Goal: Transaction & Acquisition: Purchase product/service

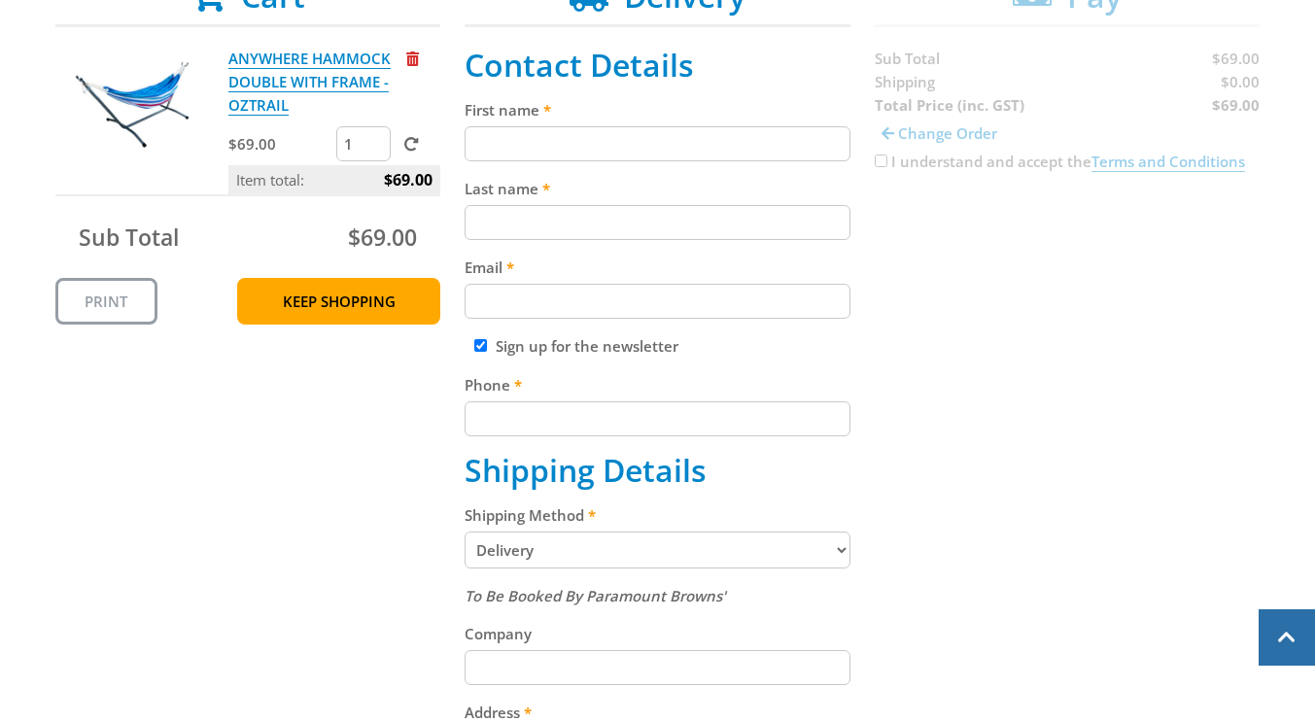
scroll to position [441, 0]
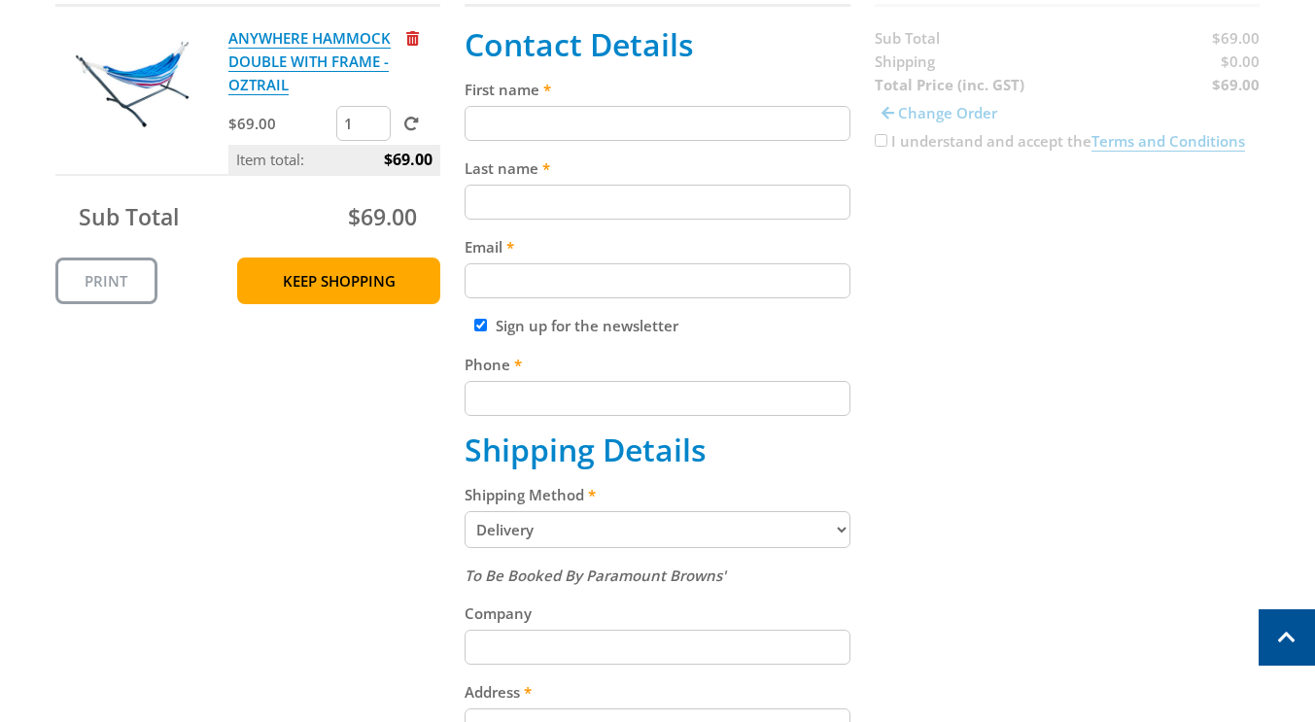
click at [836, 529] on select "Pickup from Gepps Cross Delivery" at bounding box center [658, 529] width 386 height 37
click at [907, 470] on div "Cart ANYWHERE HAMMOCK DOUBLE WITH FRAME - OZTRAIL $69.00 1 Item total: $69.00 S…" at bounding box center [657, 578] width 1205 height 1243
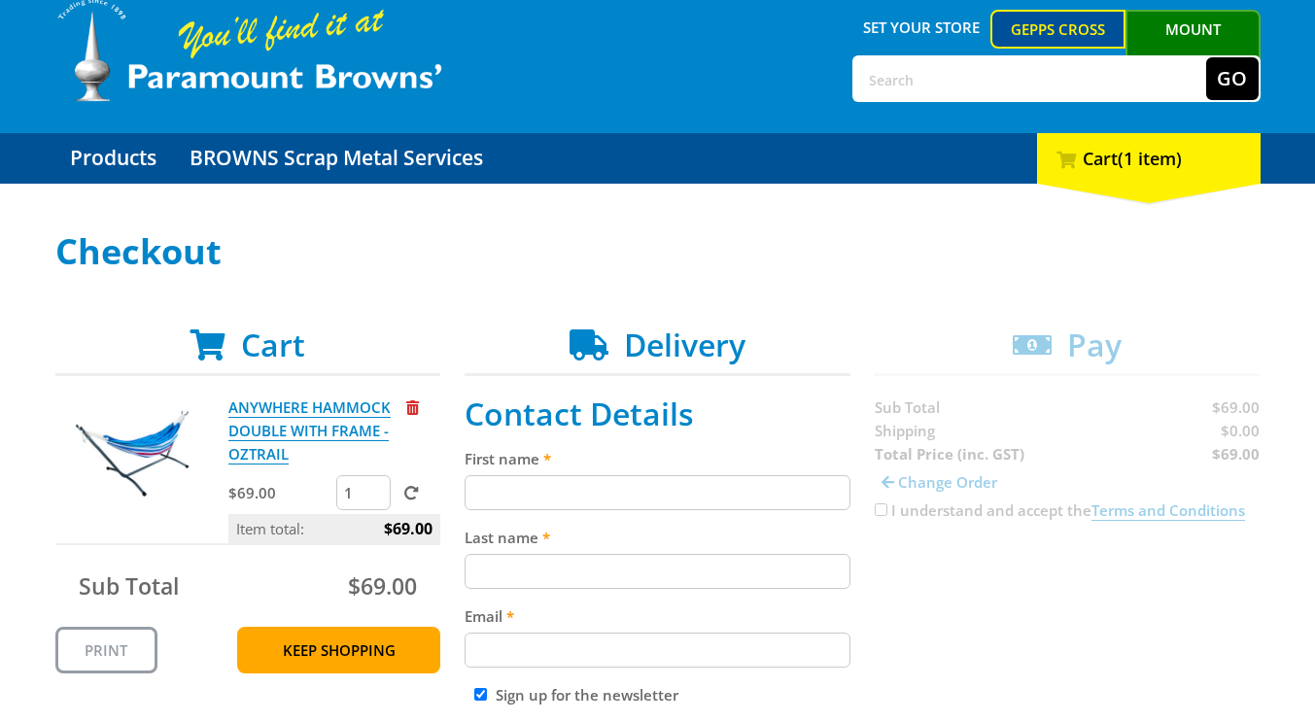
scroll to position [42, 0]
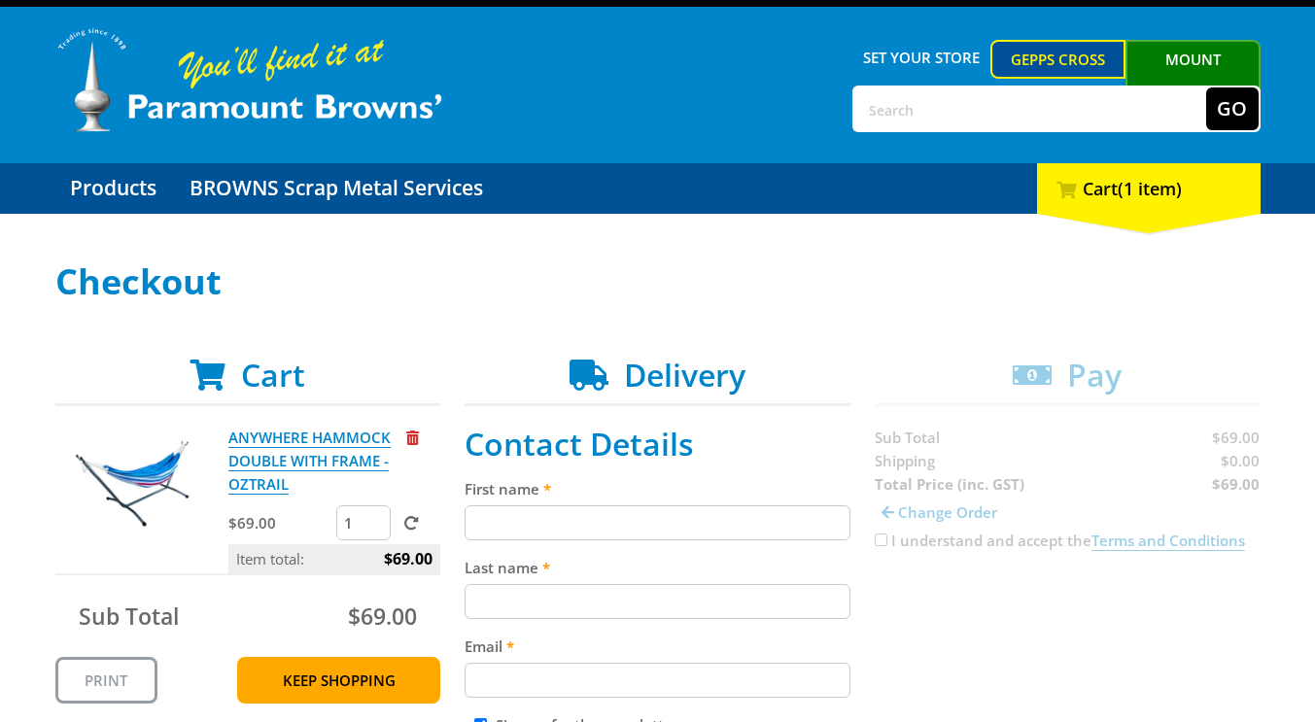
click at [1300, 93] on div "Gepps Cross Open today 8:00am - 4:00pm Gepps Cross 99 Cavan Rd, Gepps Cross 509…" at bounding box center [657, 110] width 1315 height 207
click at [1169, 50] on link "Mount [PERSON_NAME]" at bounding box center [1192, 77] width 135 height 74
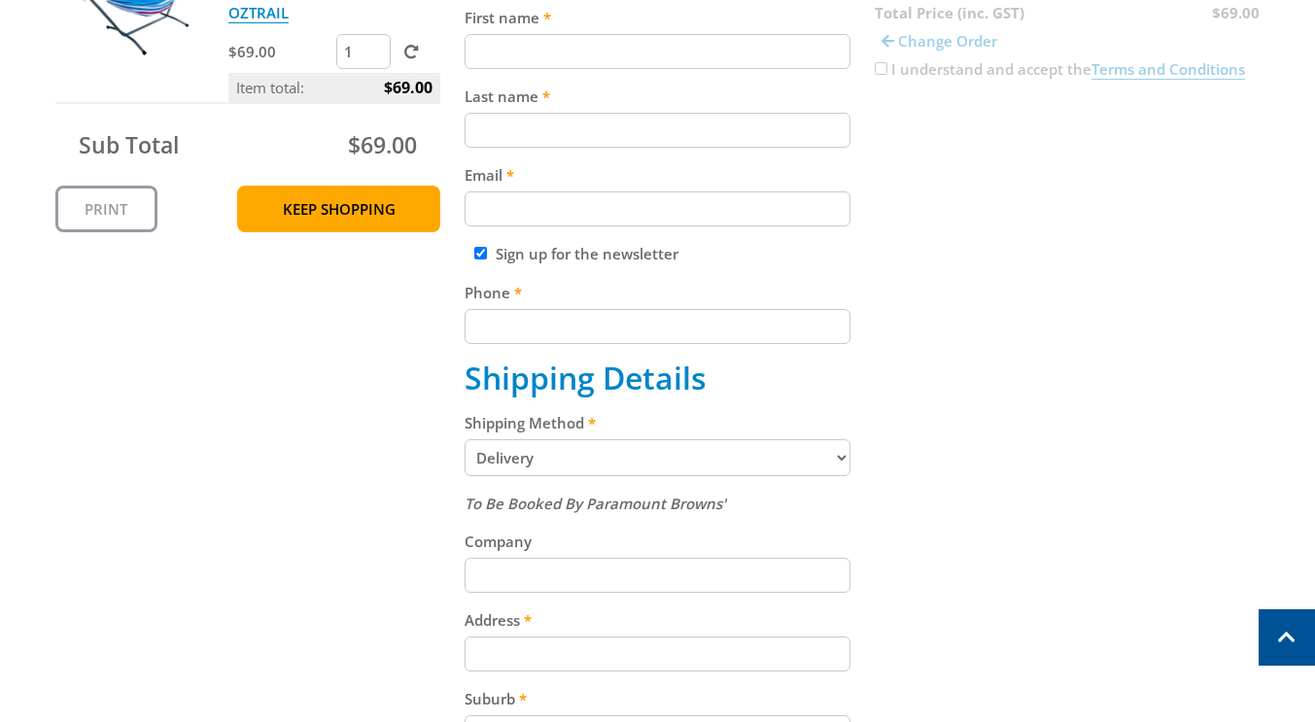
scroll to position [526, 0]
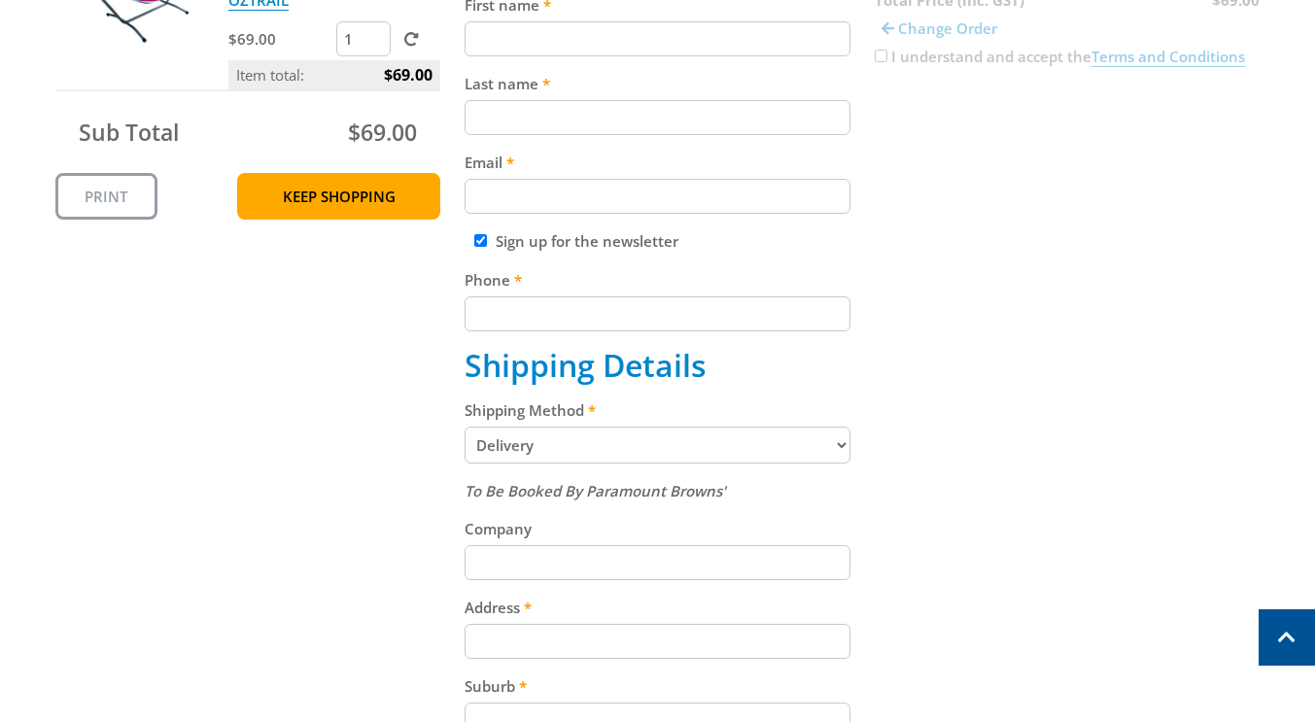
click at [843, 447] on select "Pickup from [GEOGRAPHIC_DATA][PERSON_NAME] Delivery" at bounding box center [658, 445] width 386 height 37
select select "Pickup"
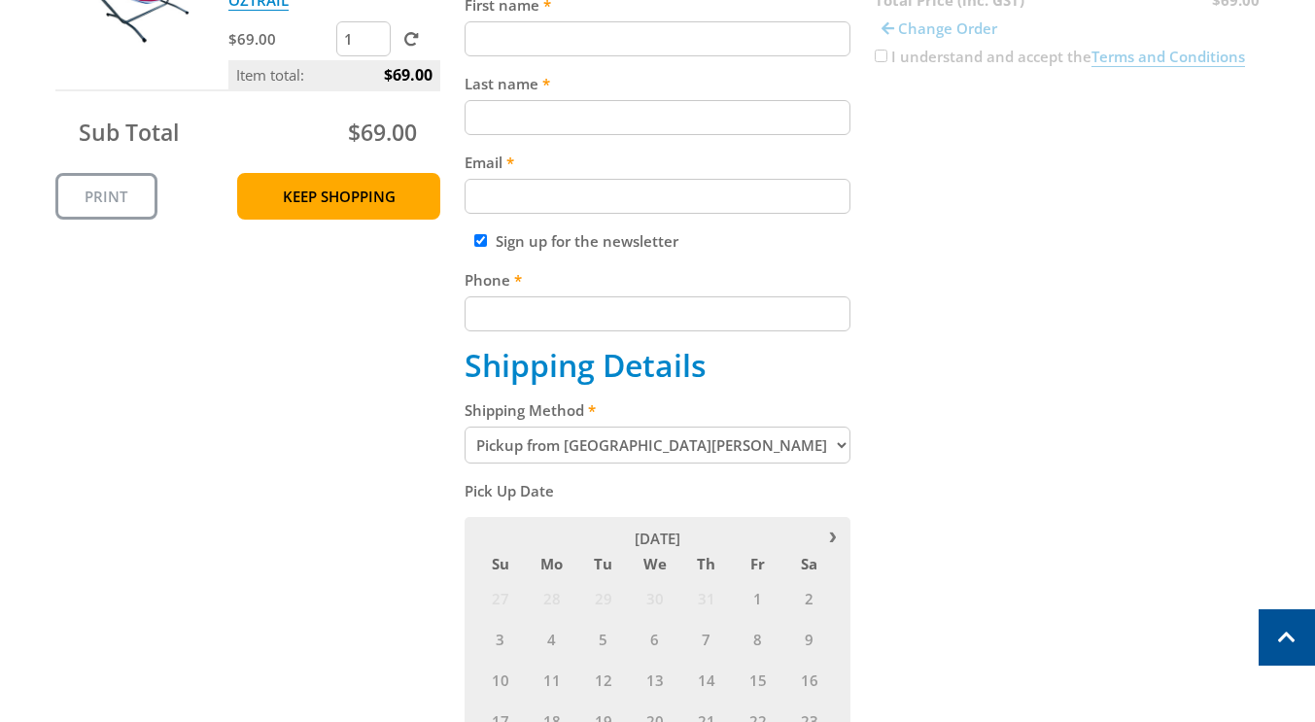
click at [967, 418] on div "Cart ANYWHERE HAMMOCK DOUBLE WITH FRAME - OZTRAIL $69.00 1 Item total: $69.00 S…" at bounding box center [657, 466] width 1205 height 1186
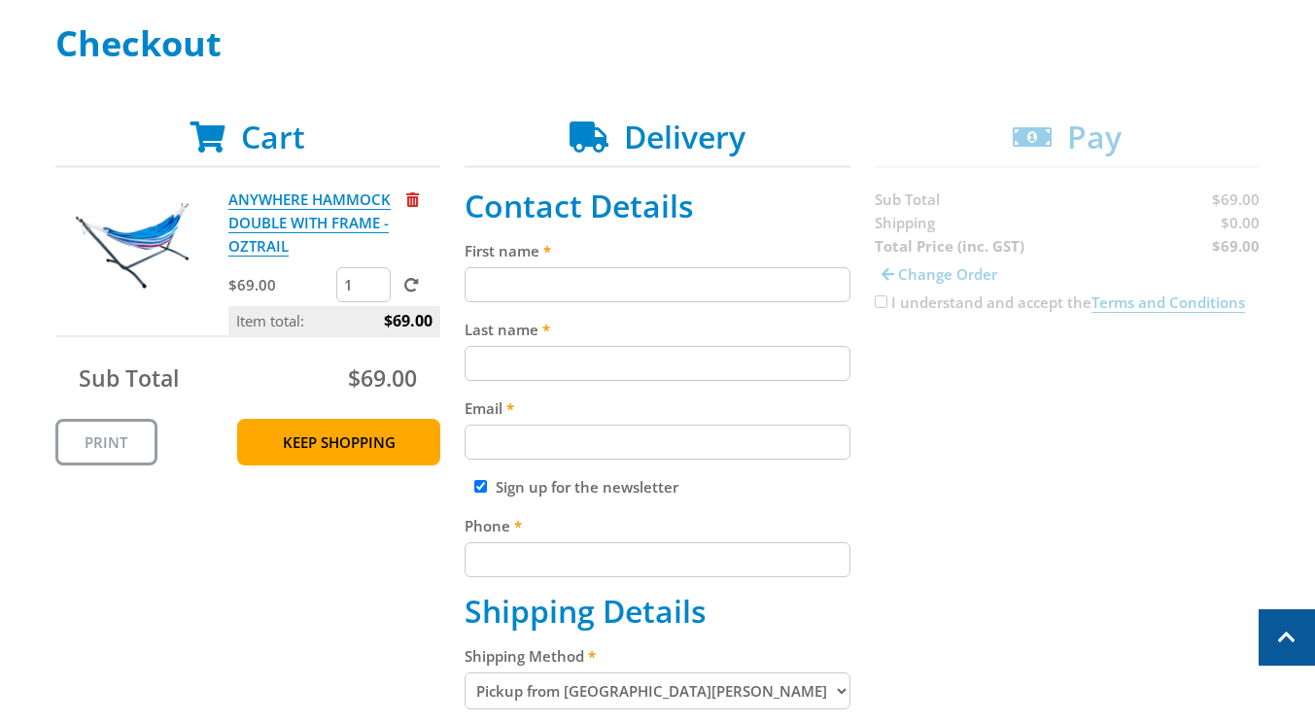
scroll to position [0, 0]
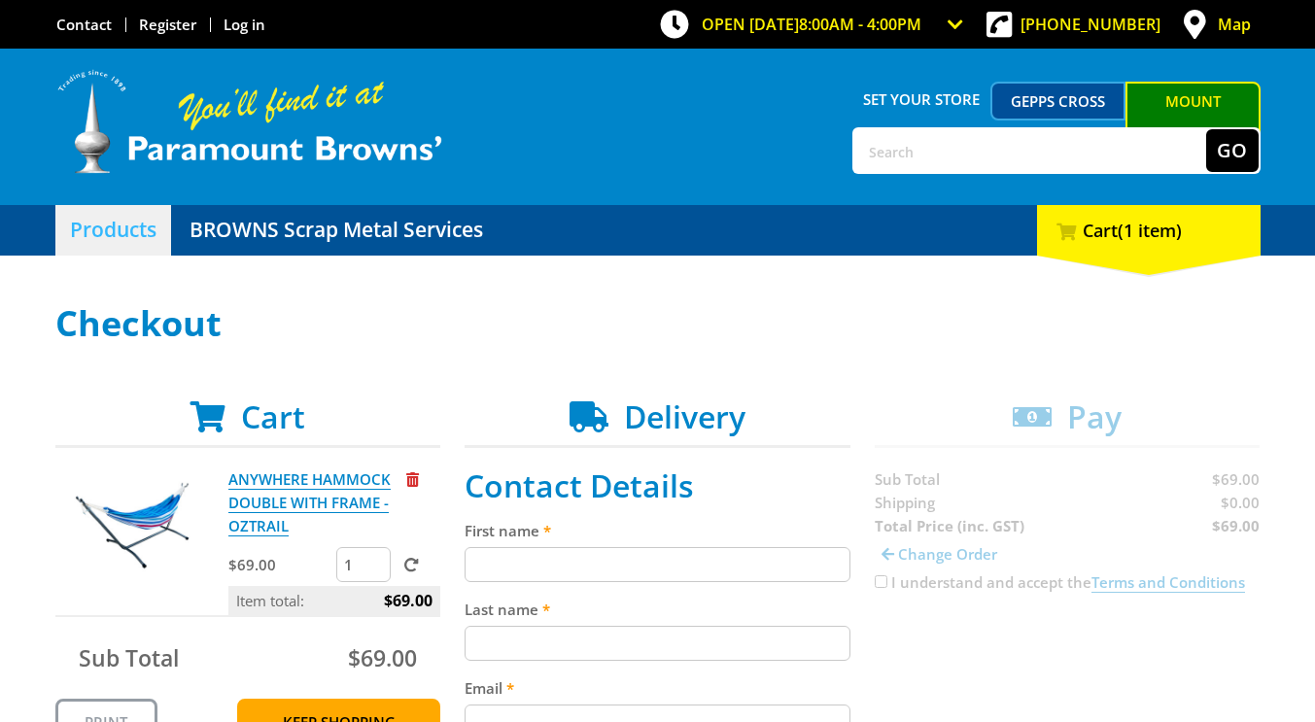
click at [122, 243] on link "Products" at bounding box center [113, 230] width 116 height 51
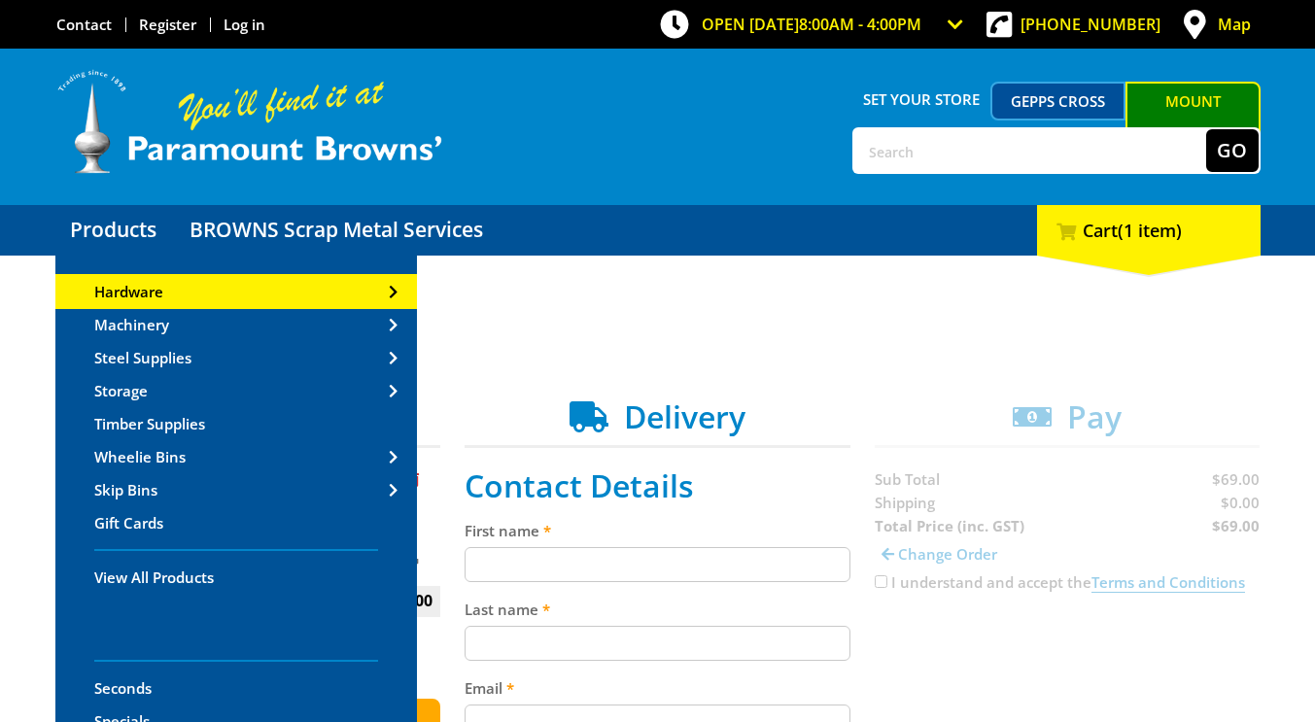
click at [223, 295] on link "Hardware" at bounding box center [236, 291] width 362 height 31
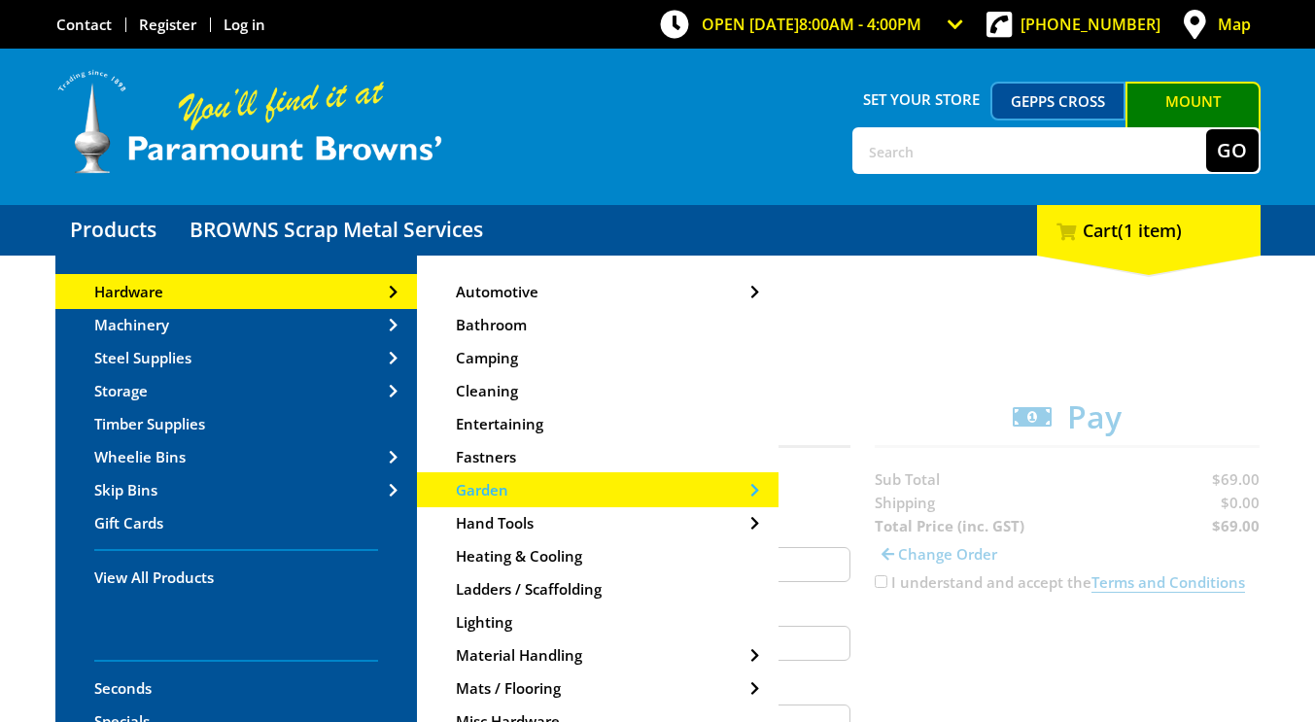
click at [659, 486] on link "Garden" at bounding box center [598, 489] width 362 height 31
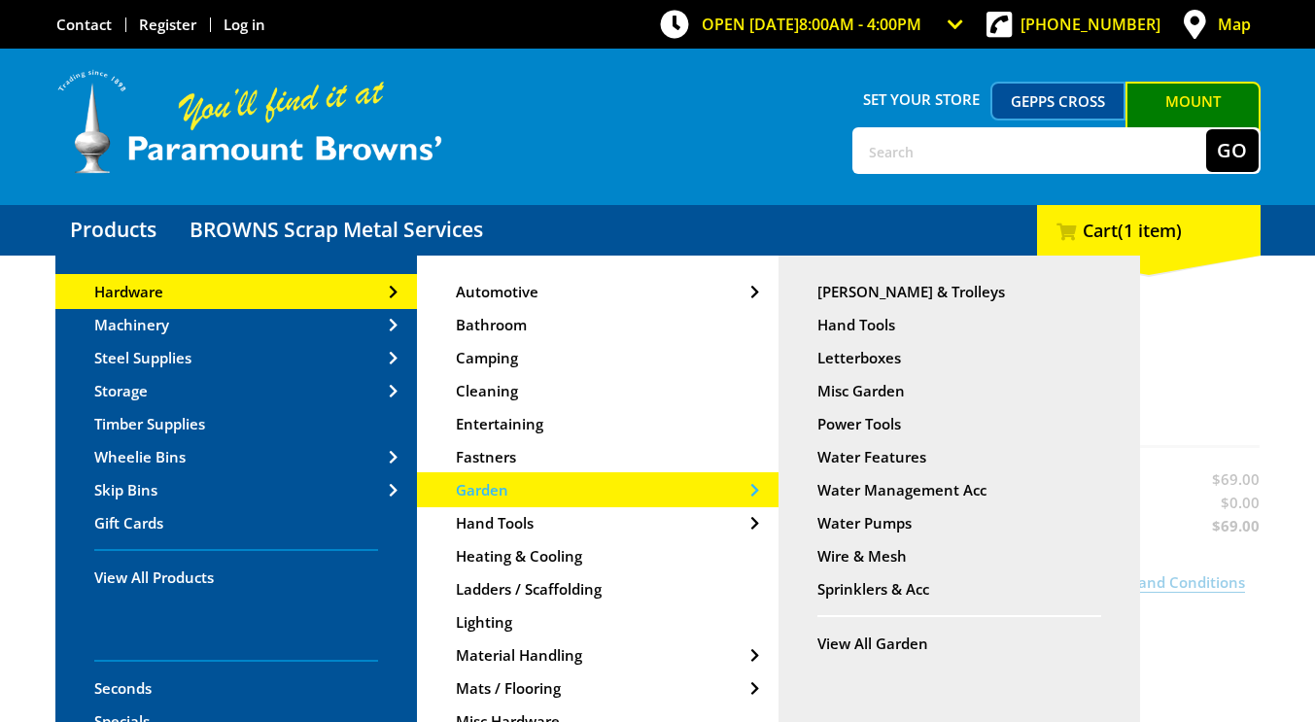
click at [490, 488] on span "Garden" at bounding box center [482, 489] width 52 height 19
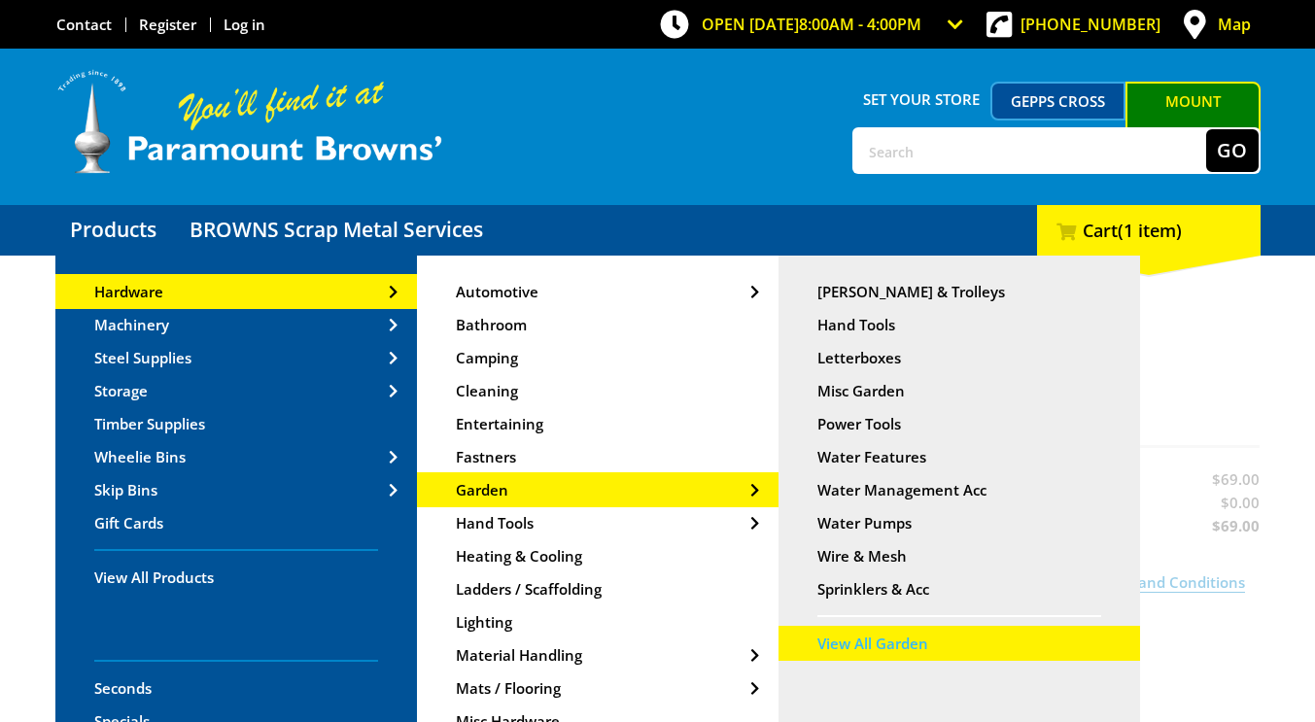
click at [847, 640] on span "View All Garden" at bounding box center [872, 643] width 111 height 19
